Goal: Check status: Check status

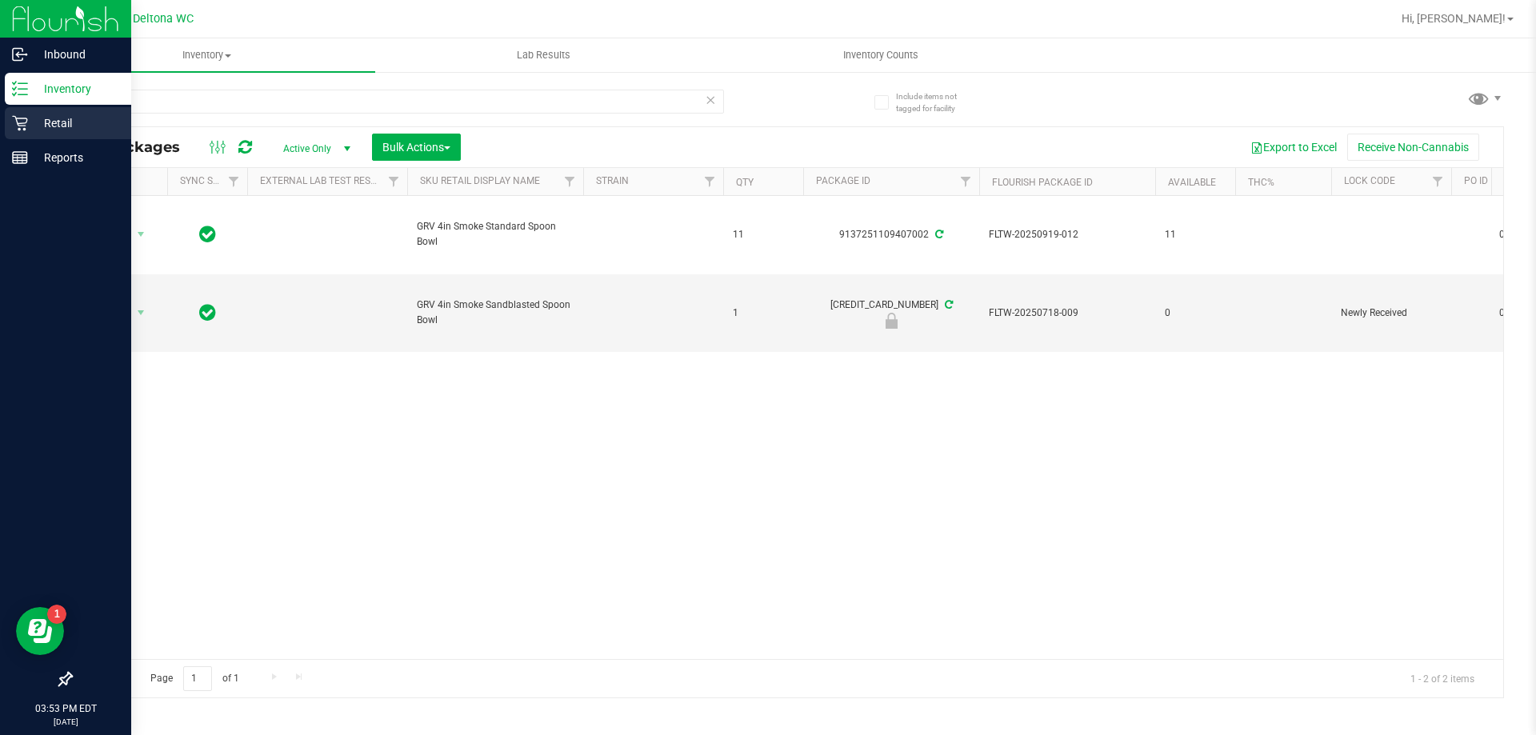
click at [15, 120] on icon at bounding box center [20, 123] width 16 height 16
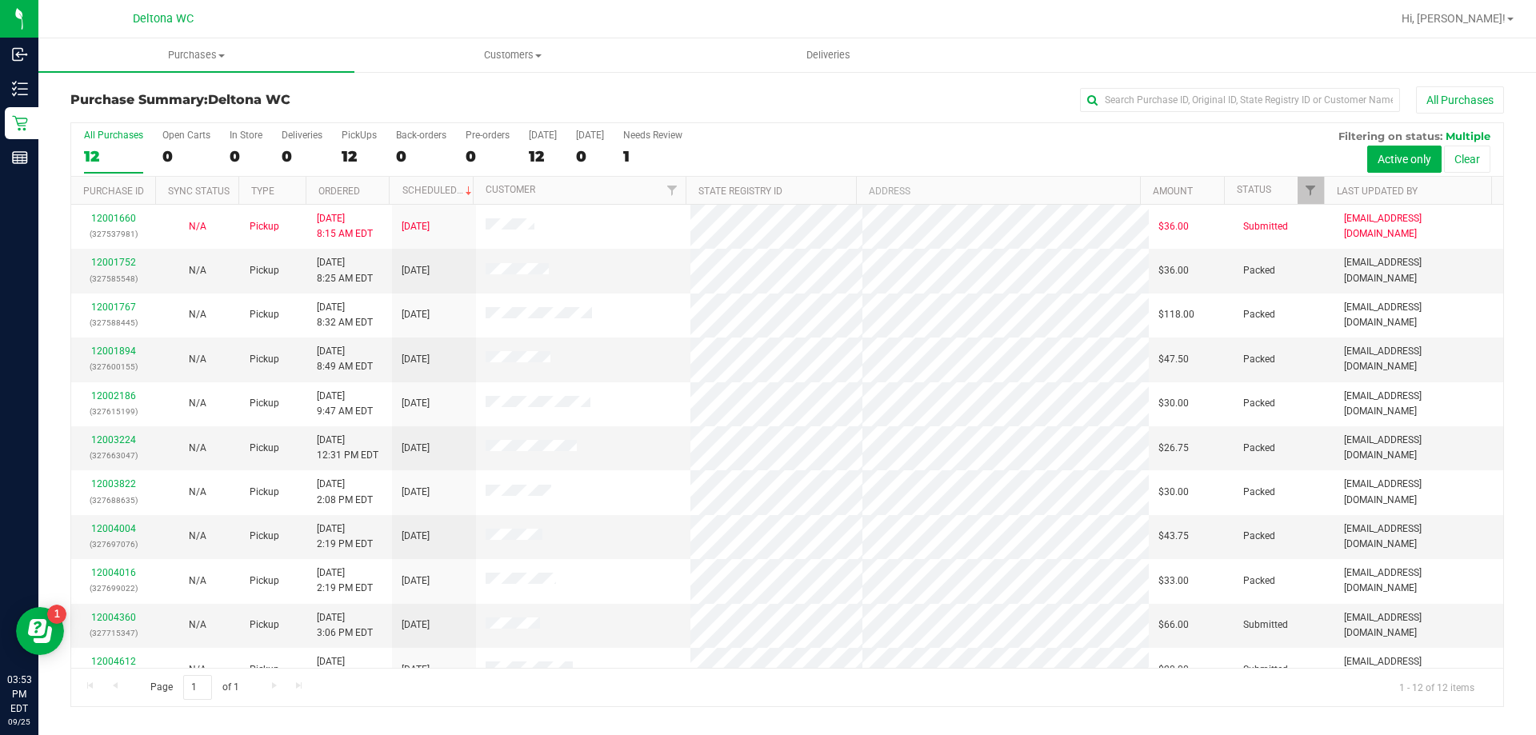
click at [366, 186] on th "Ordered" at bounding box center [348, 191] width 84 height 28
click at [1318, 190] on link "Filter" at bounding box center [1311, 190] width 26 height 27
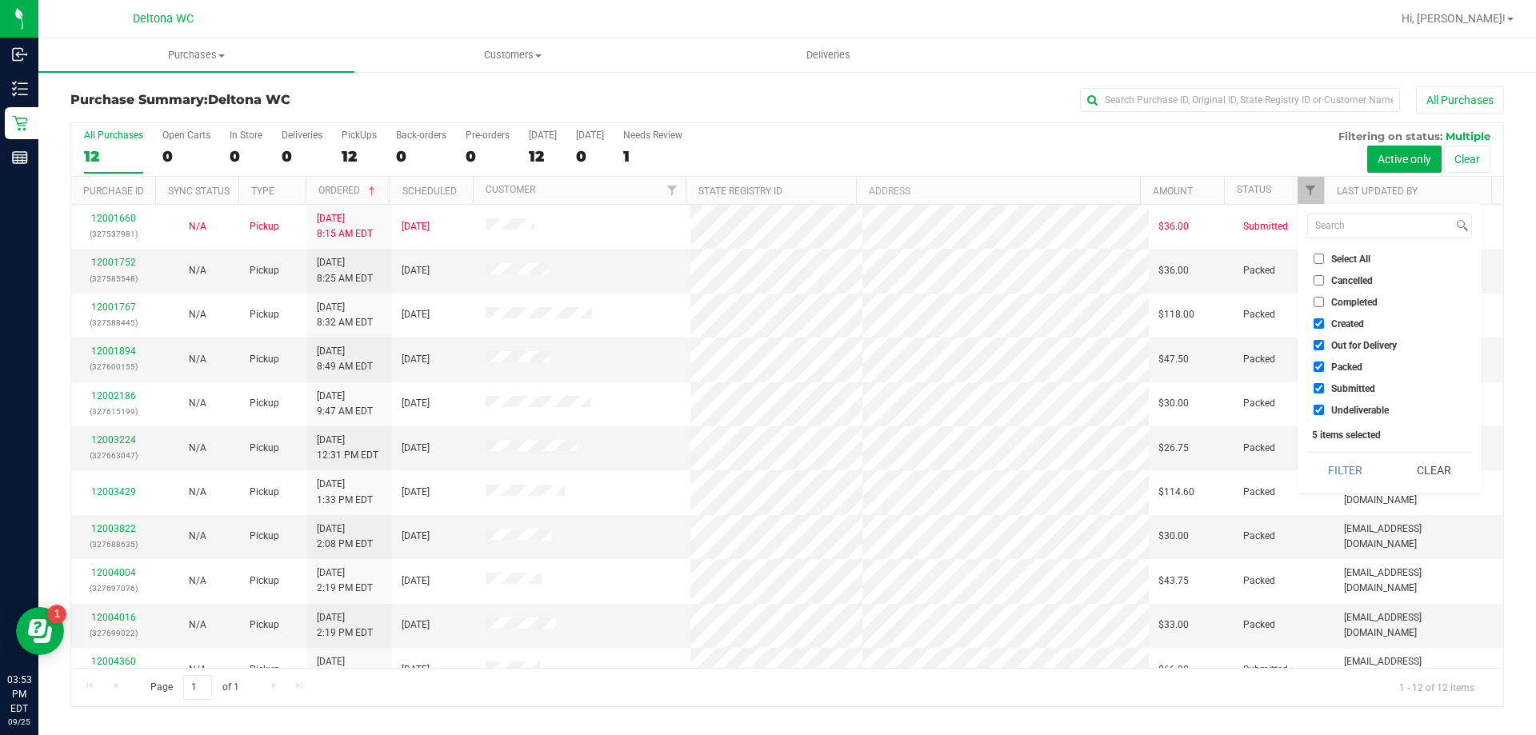
click at [1324, 324] on label "Created" at bounding box center [1339, 323] width 50 height 10
click at [1324, 324] on input "Created" at bounding box center [1319, 323] width 10 height 10
checkbox input "false"
click at [1322, 347] on input "Out for Delivery" at bounding box center [1319, 345] width 10 height 10
checkbox input "false"
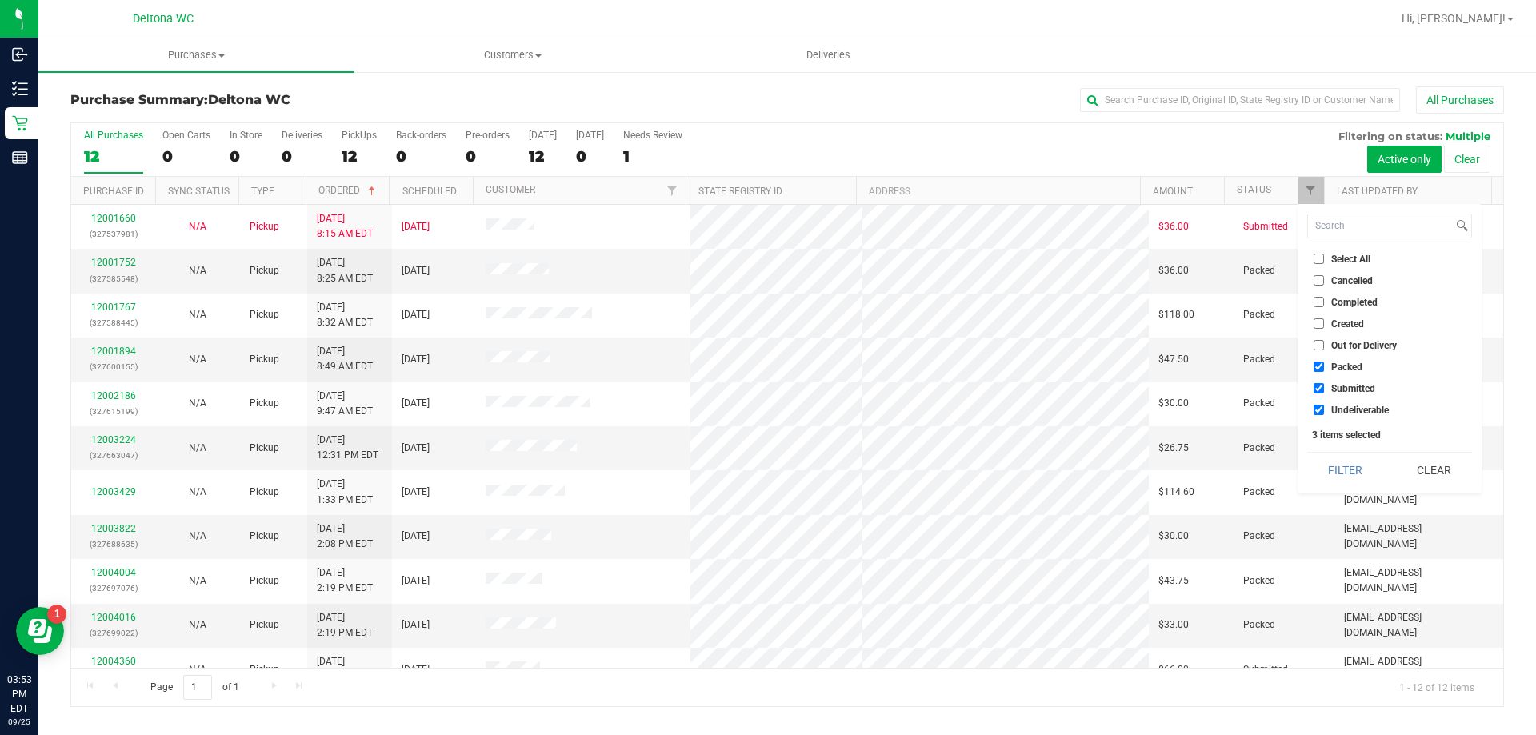
click at [1316, 370] on input "Packed" at bounding box center [1319, 367] width 10 height 10
checkbox input "false"
click at [1315, 409] on input "Undeliverable" at bounding box center [1319, 410] width 10 height 10
checkbox input "false"
click at [1343, 478] on button "Filter" at bounding box center [1345, 470] width 77 height 35
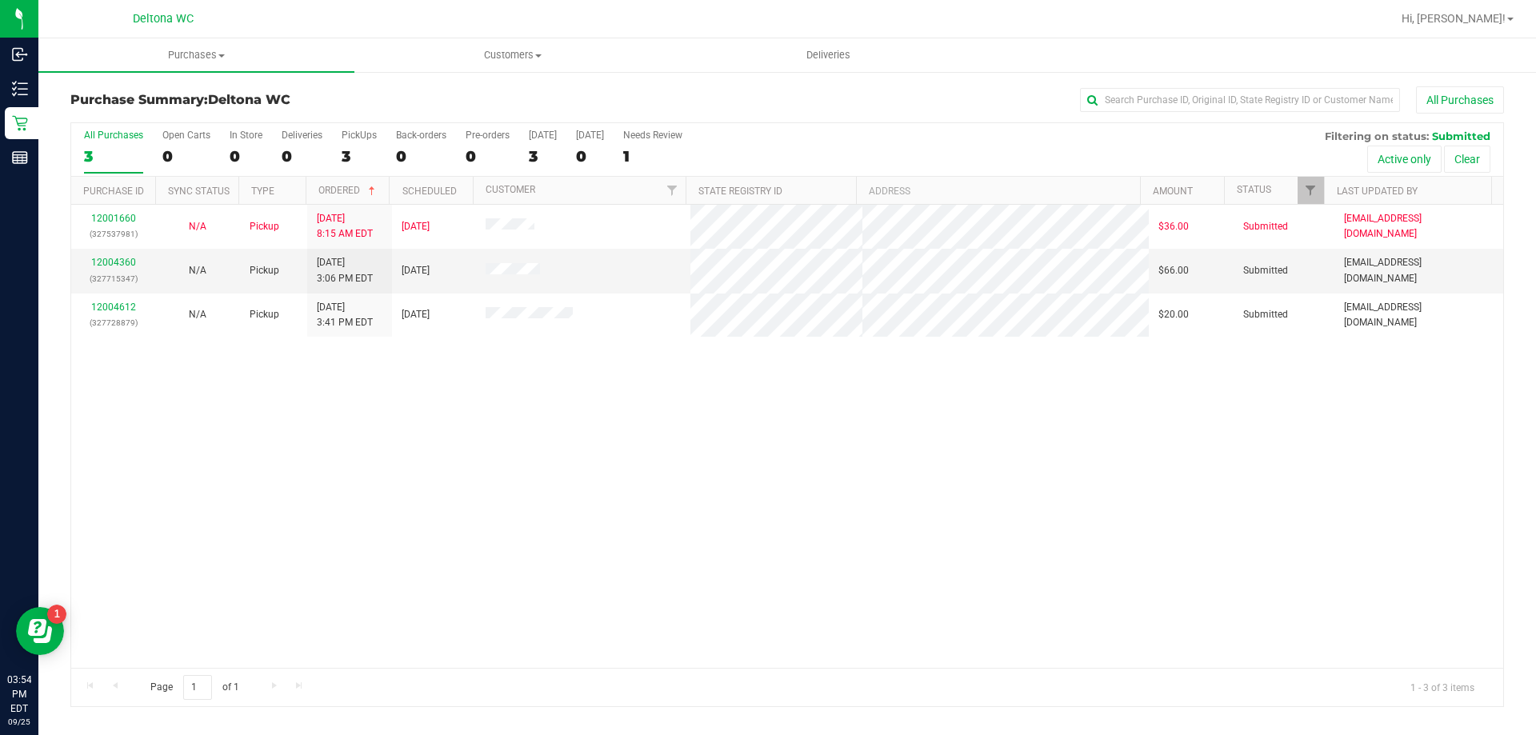
click at [897, 502] on div "12001660 (327537981) N/A Pickup [DATE] 8:15 AM EDT 9/25/2025 $36.00 Submitted […" at bounding box center [787, 436] width 1432 height 463
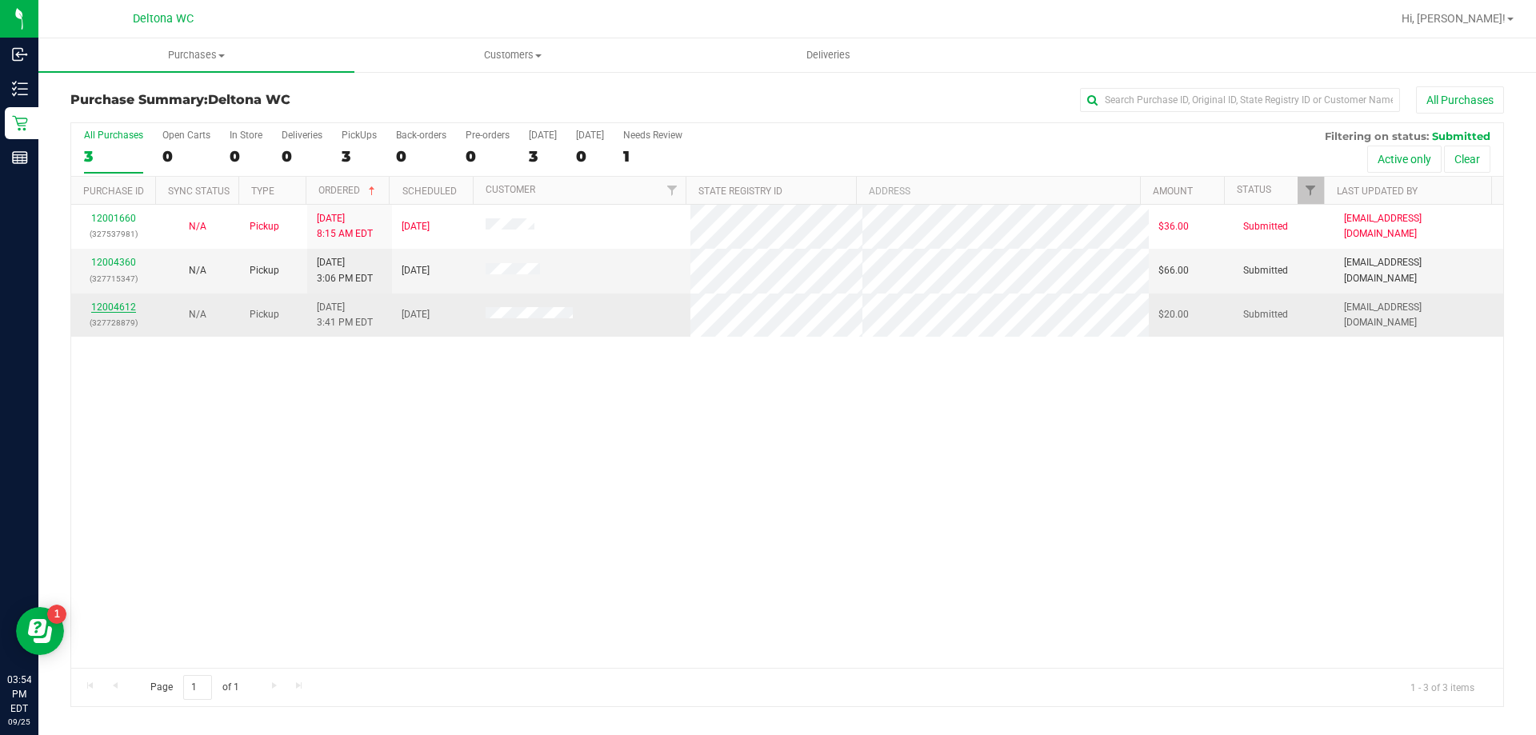
click at [126, 305] on link "12004612" at bounding box center [113, 307] width 45 height 11
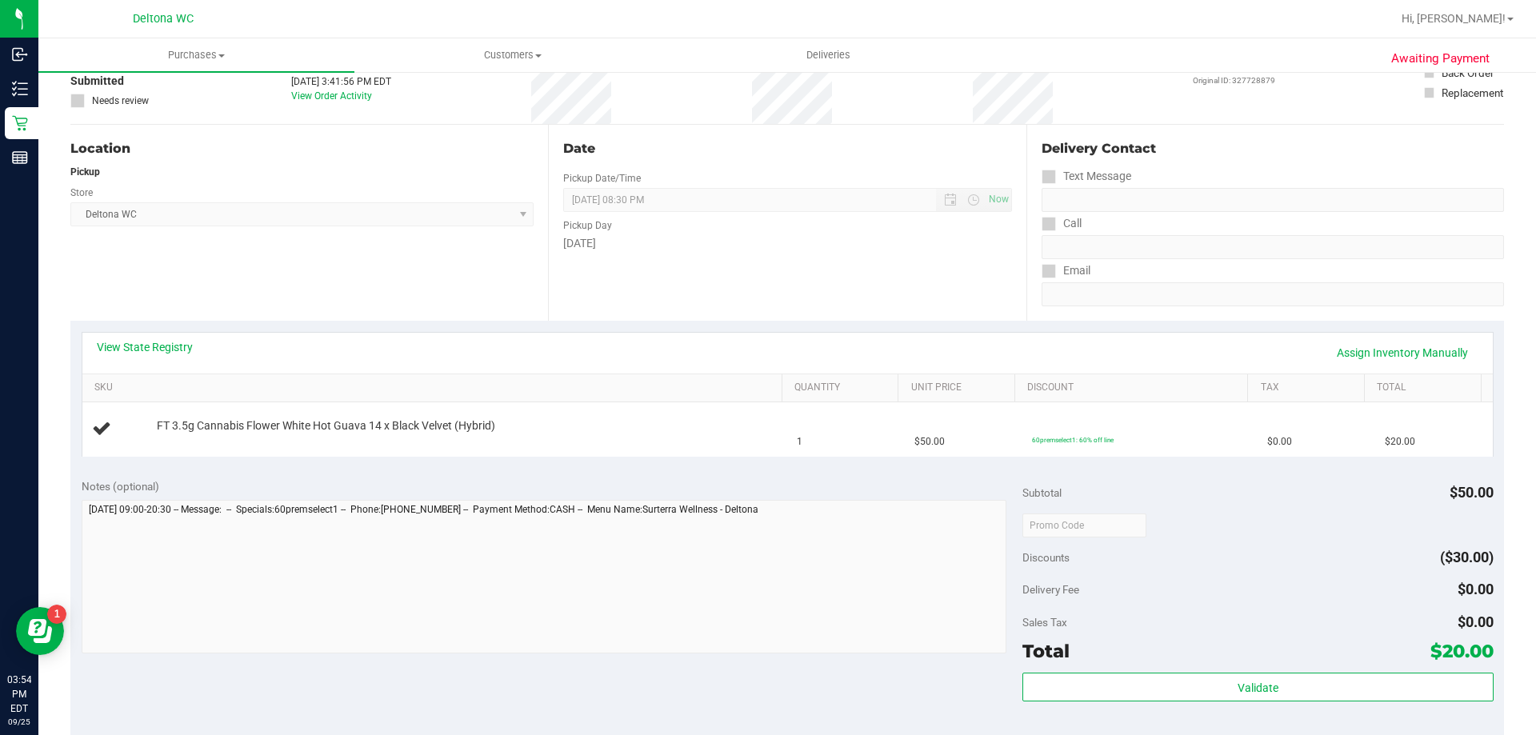
scroll to position [112, 0]
drag, startPoint x: 1518, startPoint y: 338, endPoint x: 1522, endPoint y: 378, distance: 40.2
click at [1519, 377] on div "Awaiting Payment Back Edit Purchase Cancel Purchase View Profile # 12004612 Bio…" at bounding box center [787, 558] width 1498 height 1200
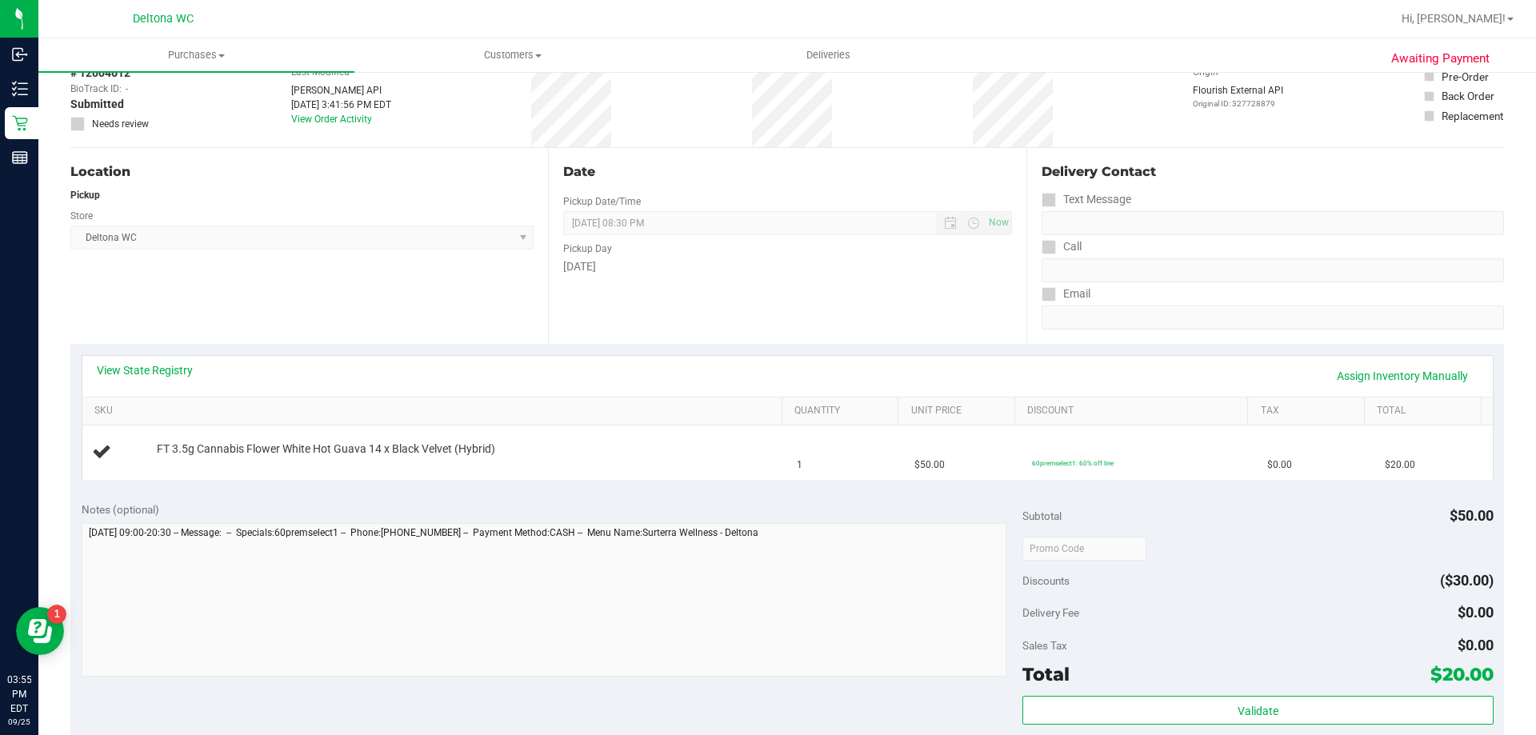
scroll to position [0, 0]
